Goal: Obtain resource: Download file/media

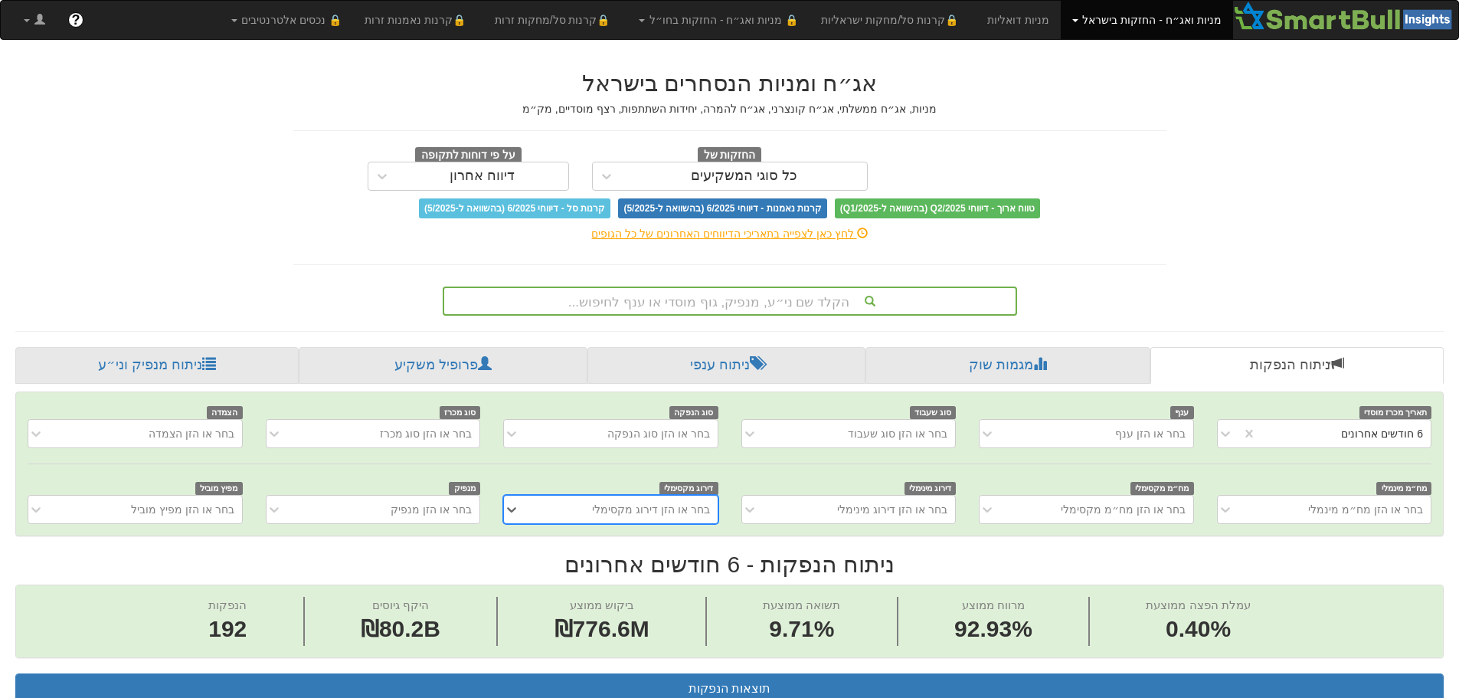
click at [757, 303] on div "הקלד שם ני״ע, מנפיק, גוף מוסדי או ענף לחיפוש..." at bounding box center [729, 301] width 571 height 26
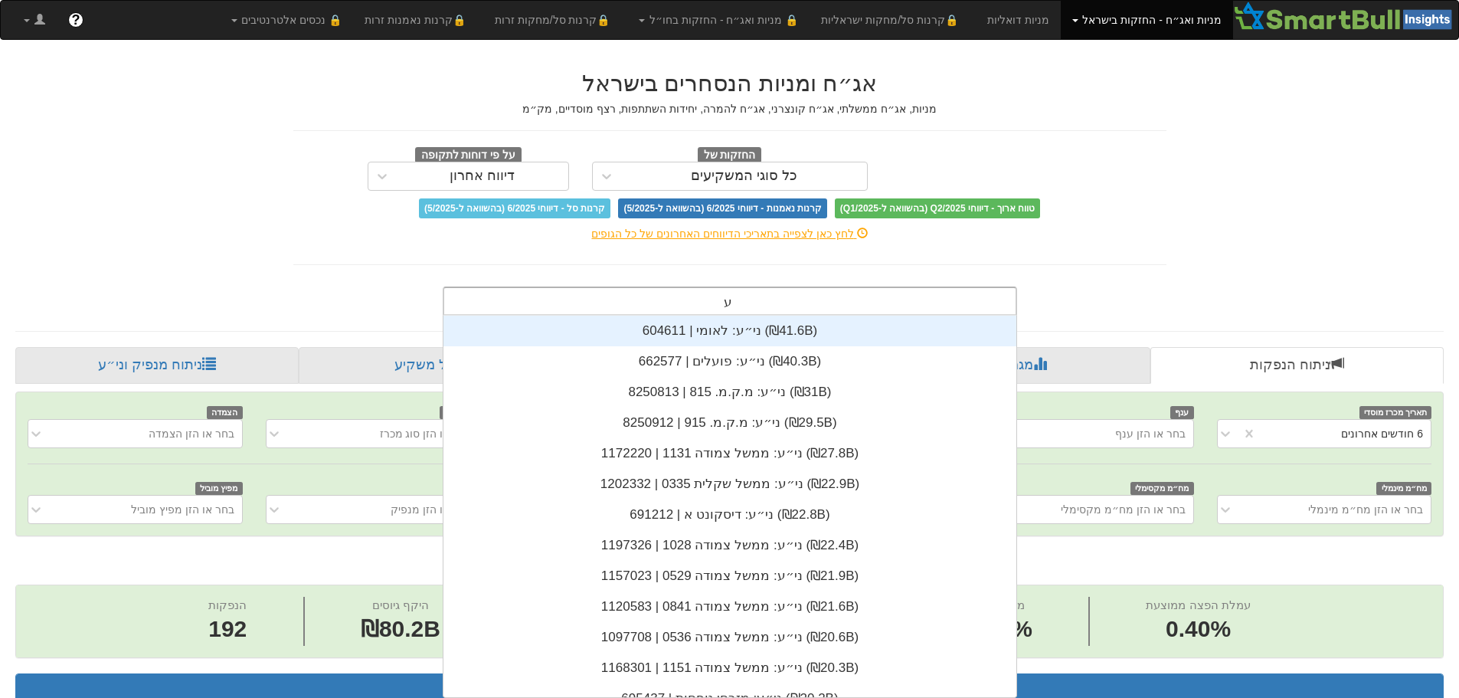
scroll to position [12, 0]
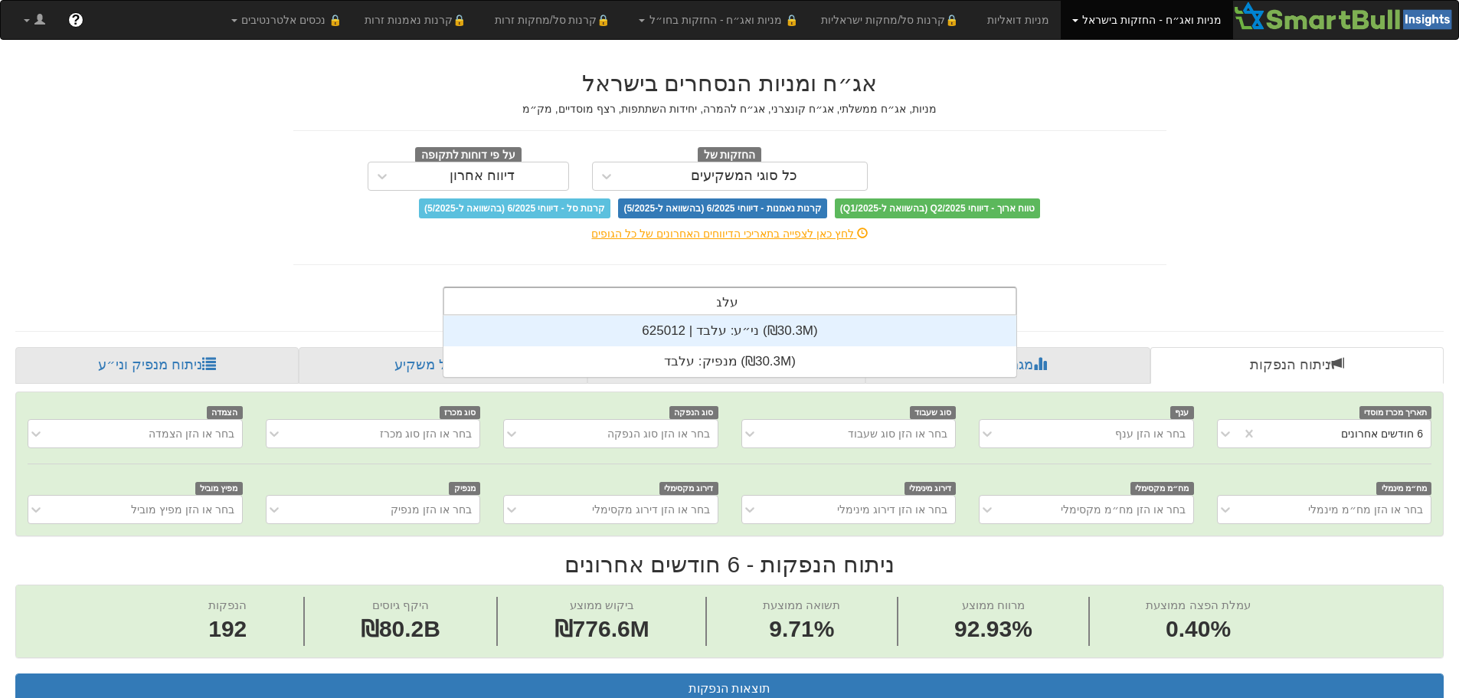
type input "עלבד"
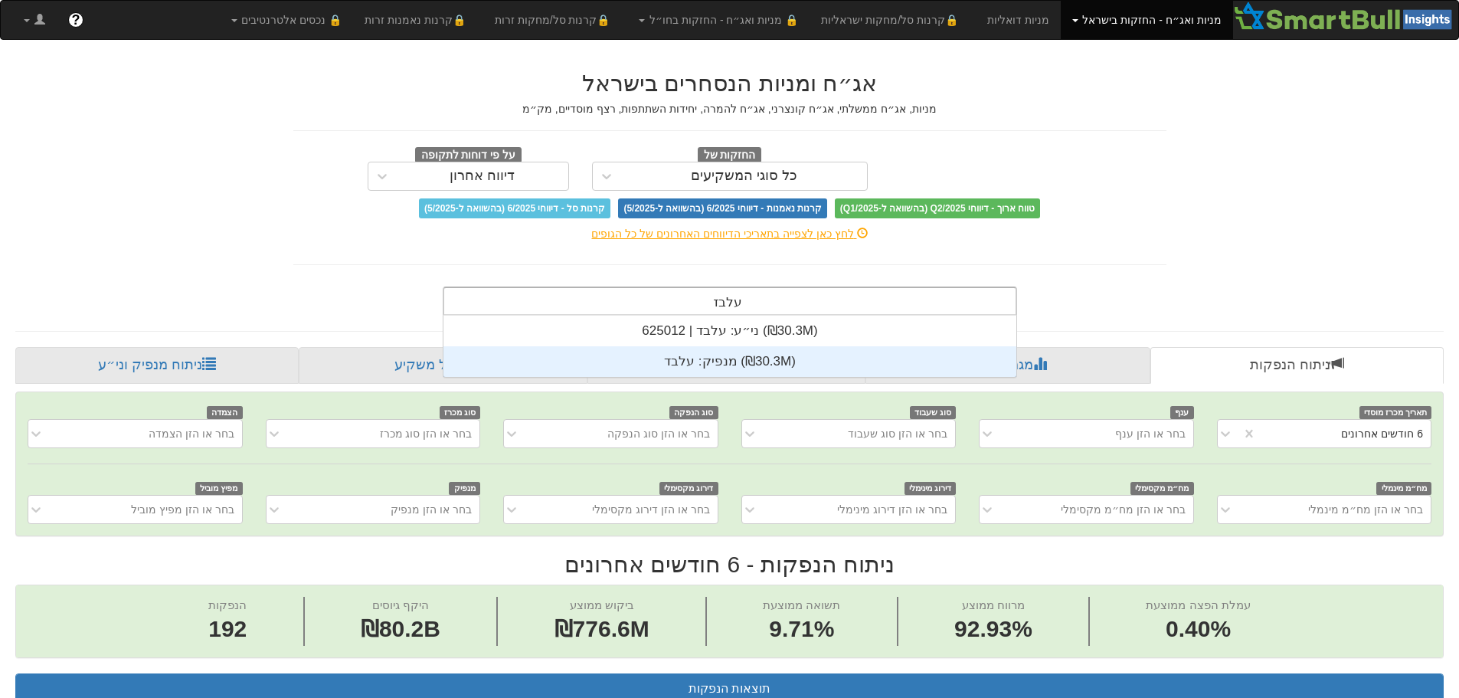
click at [708, 364] on div "מנפיק: ‏עלבד ‎(₪30.3M)‎" at bounding box center [729, 361] width 573 height 31
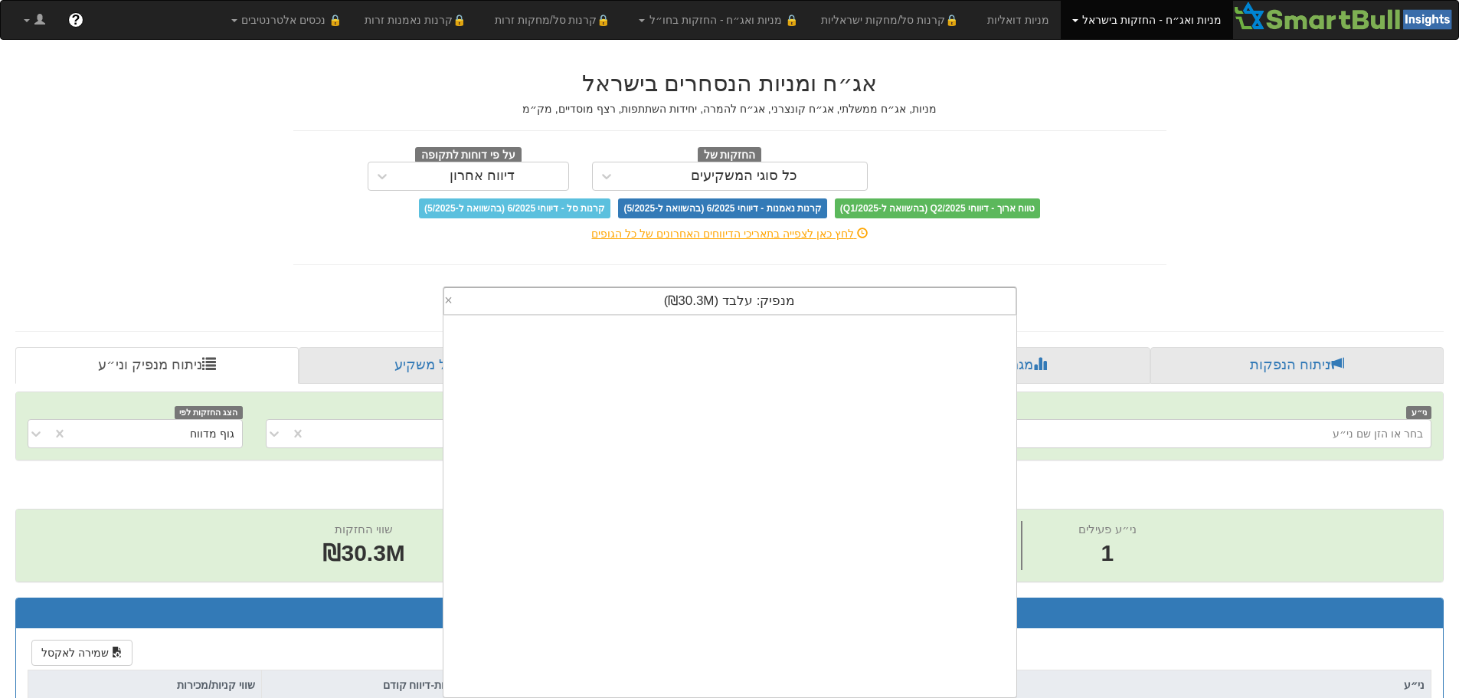
click at [721, 305] on span "מנפיק: ‏עלבד ‎(₪30.3M)‎" at bounding box center [730, 300] width 132 height 15
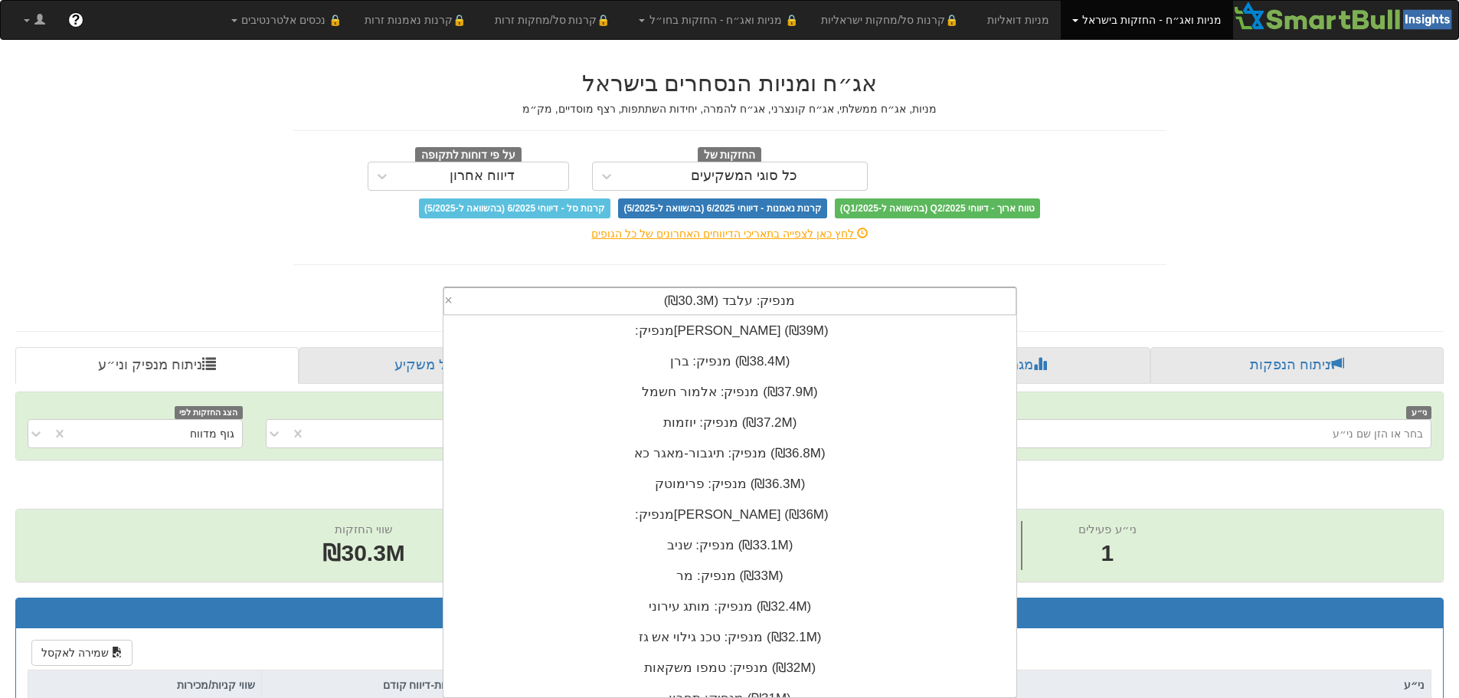
click at [721, 305] on span "מנפיק: ‏עלבד ‎(₪30.3M)‎" at bounding box center [730, 300] width 132 height 15
click at [871, 295] on div "מנפיק: ‏עלבד ‎(₪30.3M)‎" at bounding box center [729, 301] width 571 height 26
drag, startPoint x: 621, startPoint y: 304, endPoint x: 1001, endPoint y: 293, distance: 380.0
click at [1001, 293] on div "מנפיק: ‏עלבד ‎(₪30.3M)‎" at bounding box center [729, 301] width 571 height 26
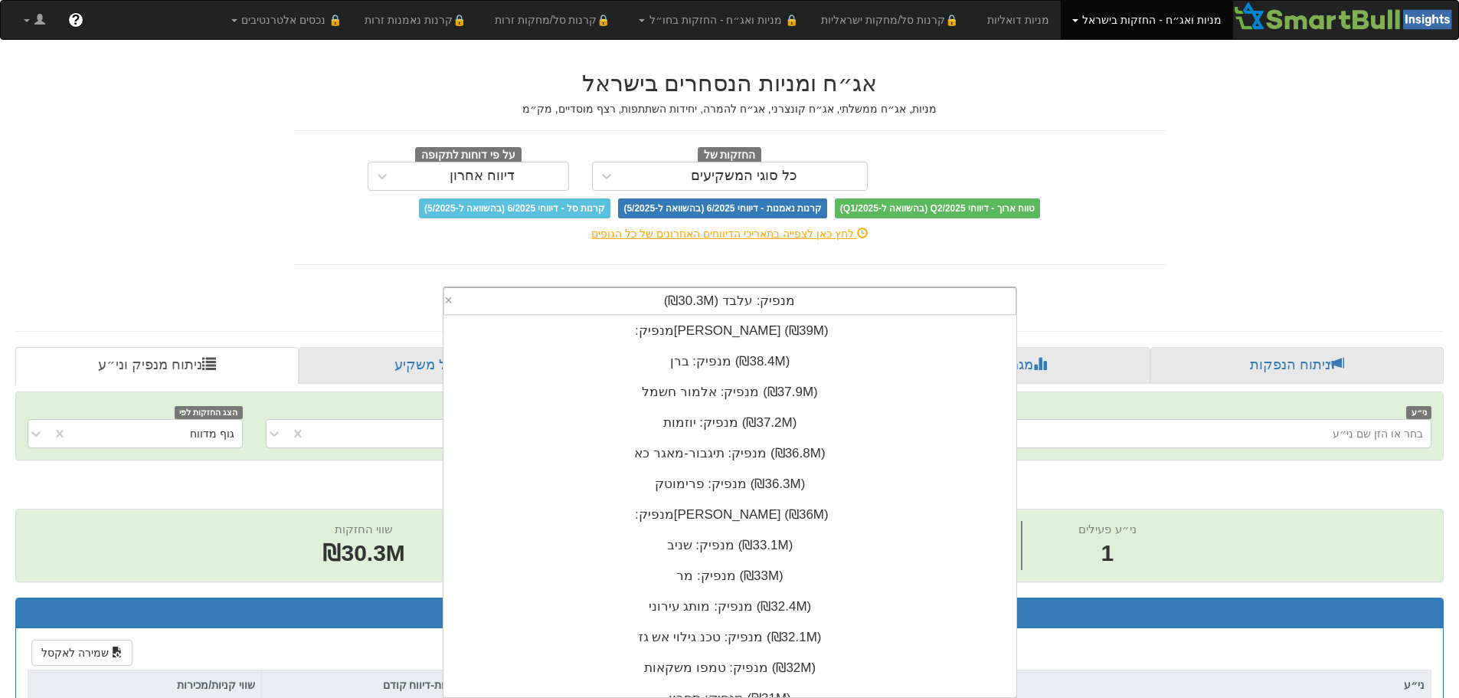
scroll to position [0, 0]
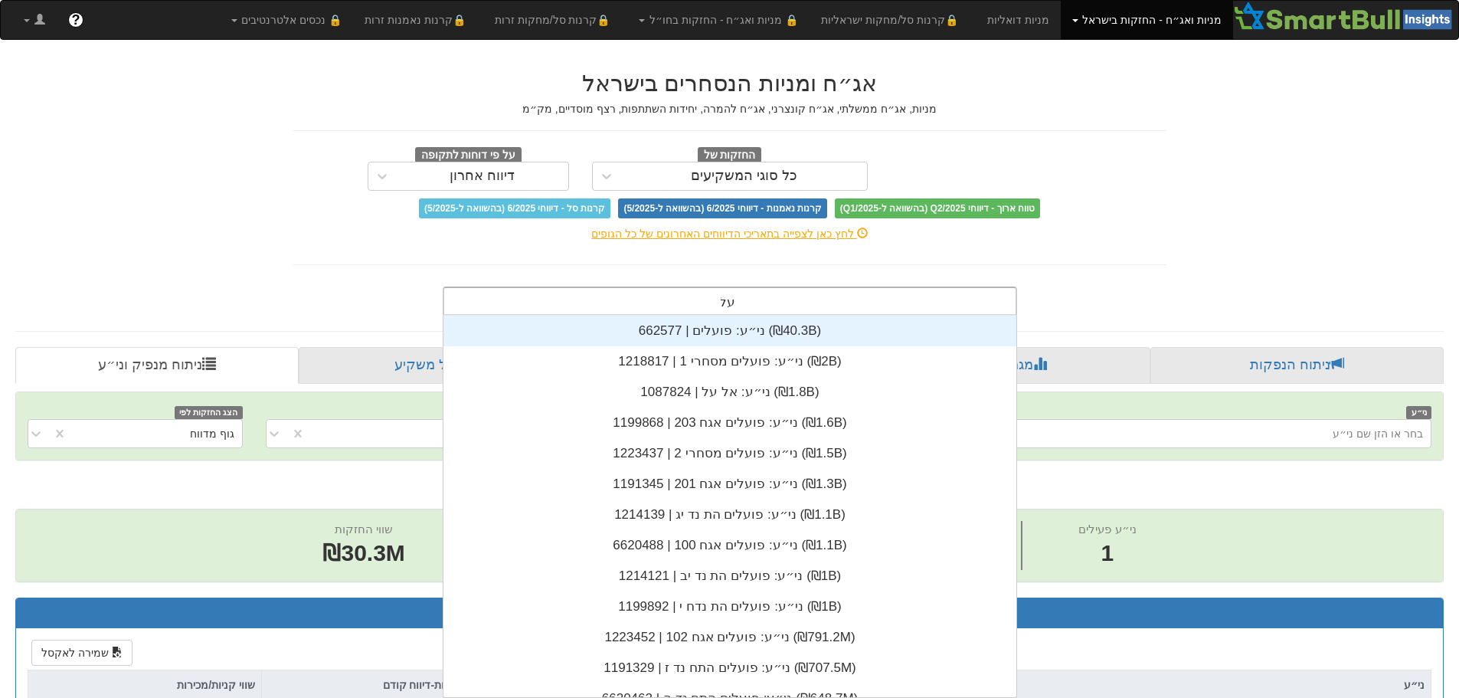
type input "עלבד"
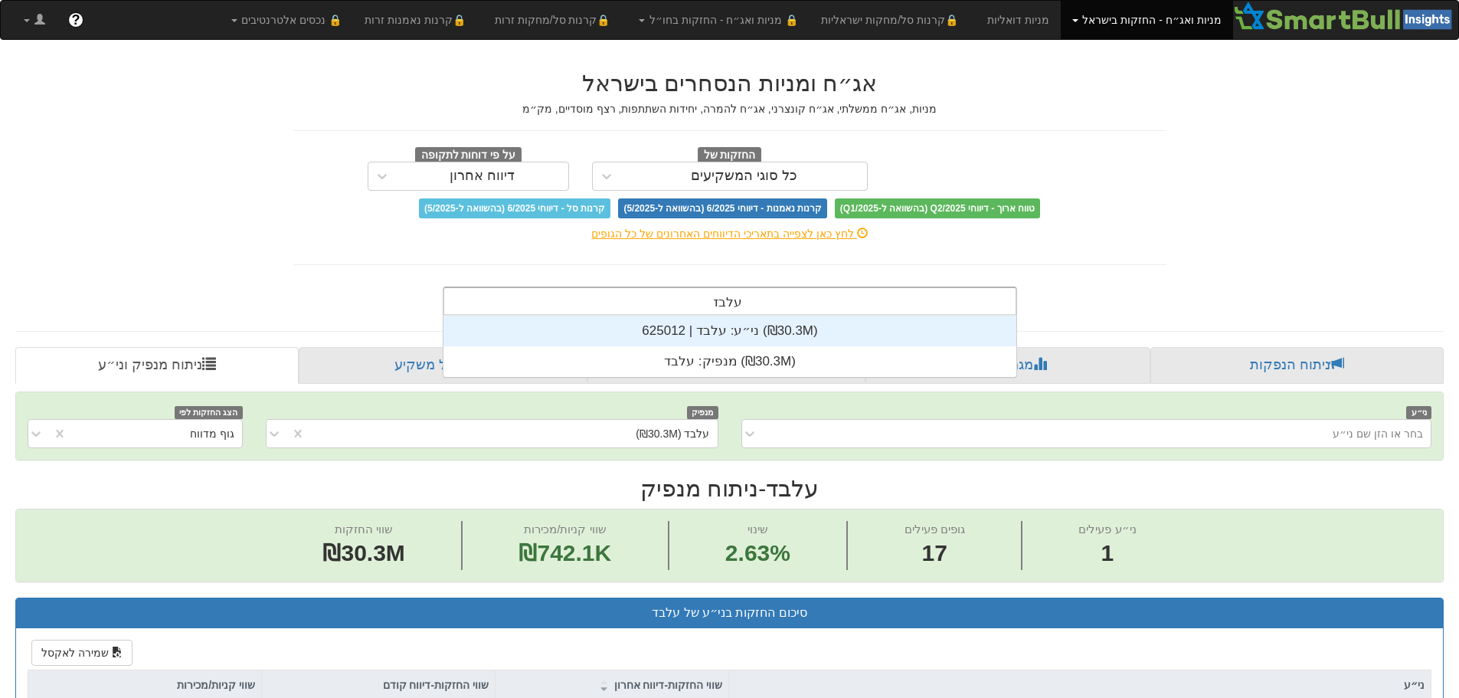
scroll to position [61, 0]
click at [871, 322] on div "ני״ע: ‏עלבד | 625012 ‎(₪30.3M)‎" at bounding box center [729, 330] width 573 height 31
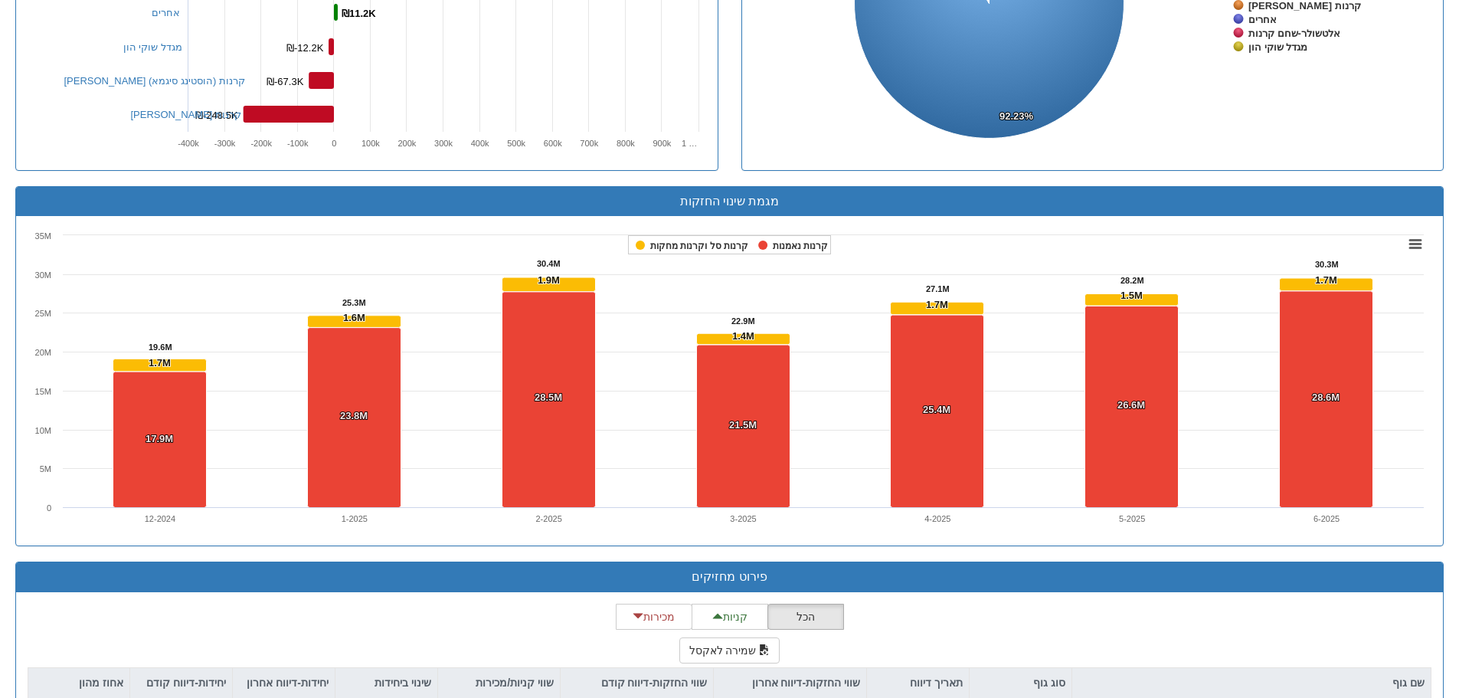
scroll to position [1094, 0]
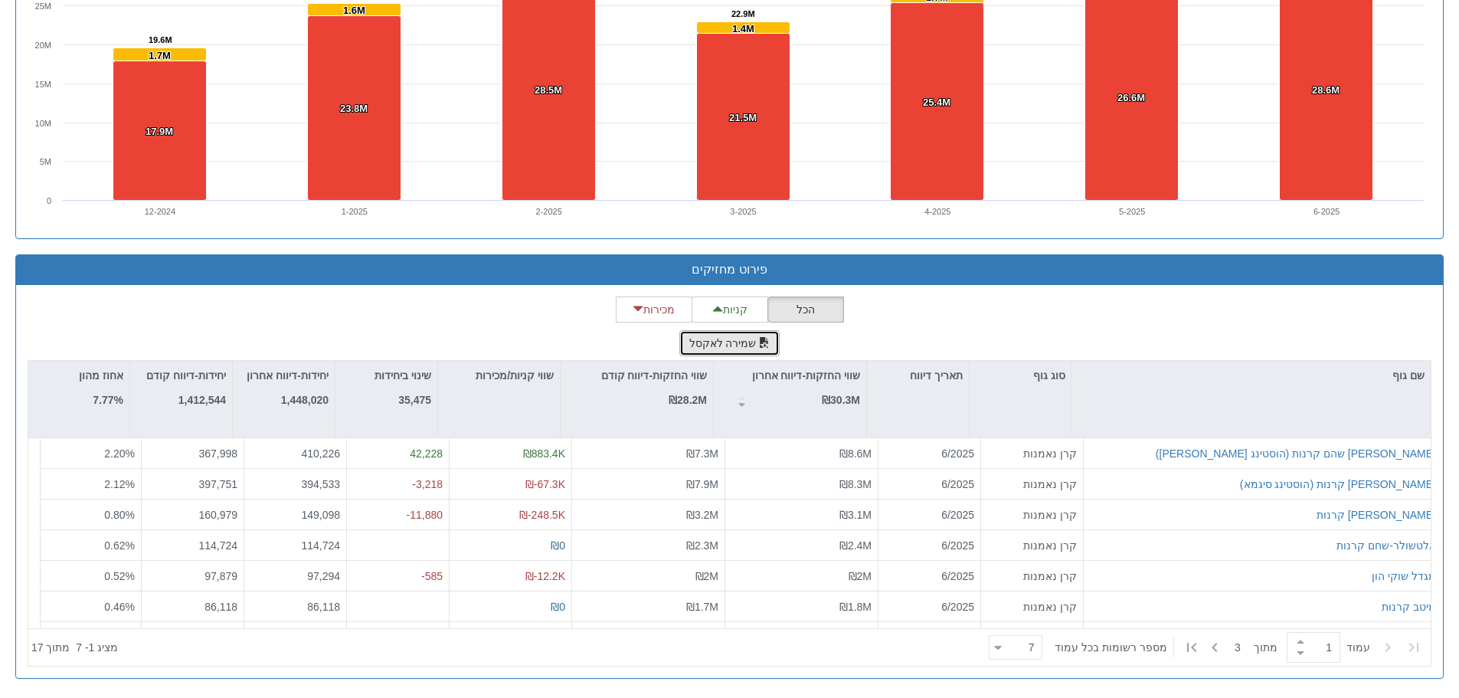
click at [748, 347] on button "שמירה לאקסל" at bounding box center [729, 343] width 101 height 26
